Goal: Find specific page/section: Find specific page/section

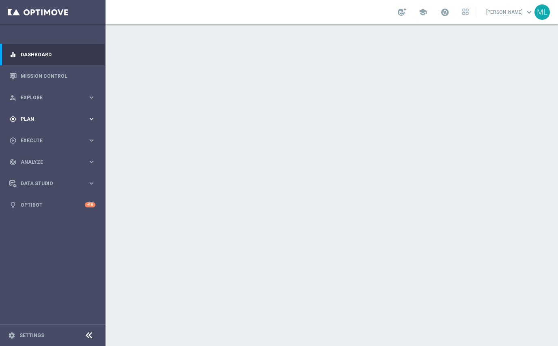
click at [91, 119] on icon "keyboard_arrow_right" at bounding box center [92, 119] width 8 height 8
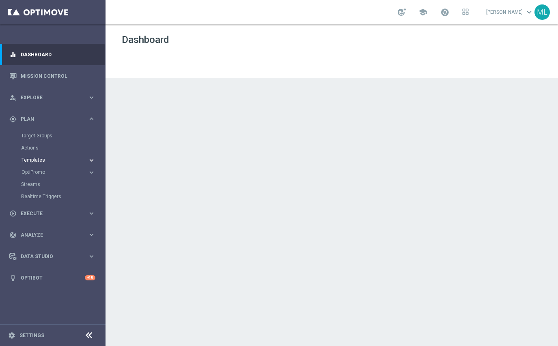
click at [92, 159] on icon "keyboard_arrow_right" at bounding box center [92, 161] width 8 height 8
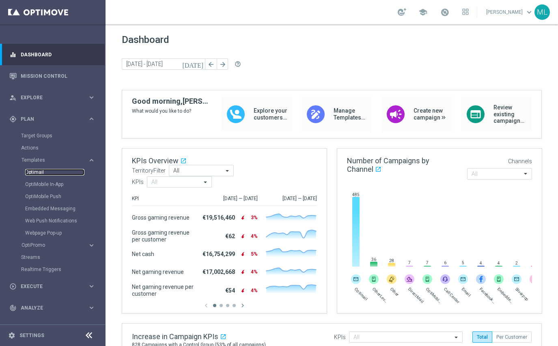
click at [39, 172] on link "Optimail" at bounding box center [54, 172] width 59 height 6
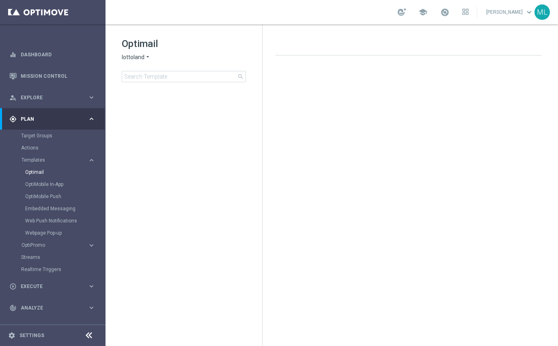
click at [145, 57] on icon "arrow_drop_down" at bounding box center [147, 58] width 6 height 8
click at [0, 0] on span "KenoGO" at bounding box center [0, 0] width 0 height 0
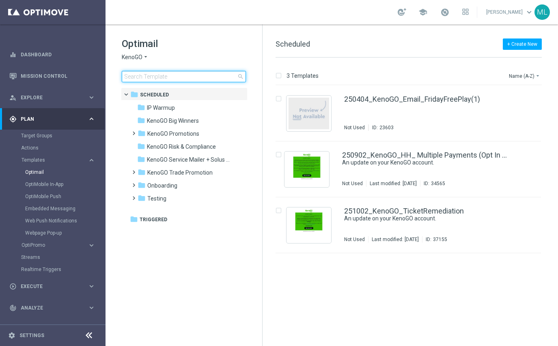
click at [152, 79] on input at bounding box center [184, 76] width 124 height 11
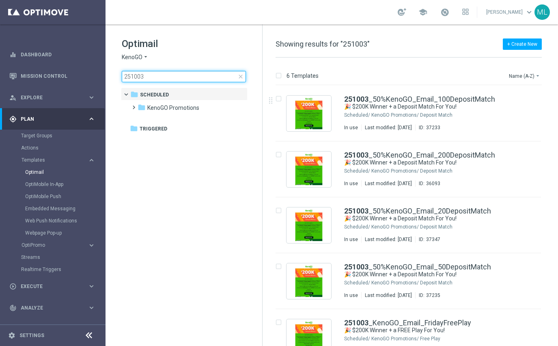
type input "251003"
